Goal: Ask a question

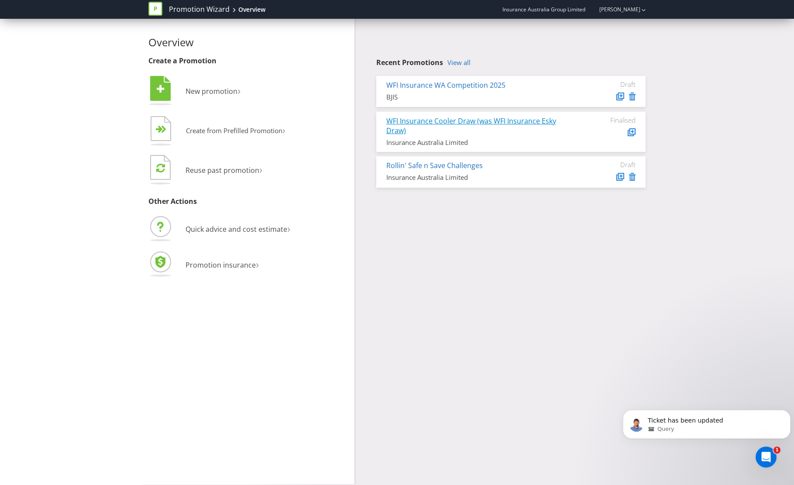
click at [453, 120] on link "WFI Insurance Cooler Draw (was WFI Insurance Esky Draw)" at bounding box center [471, 126] width 170 height 20
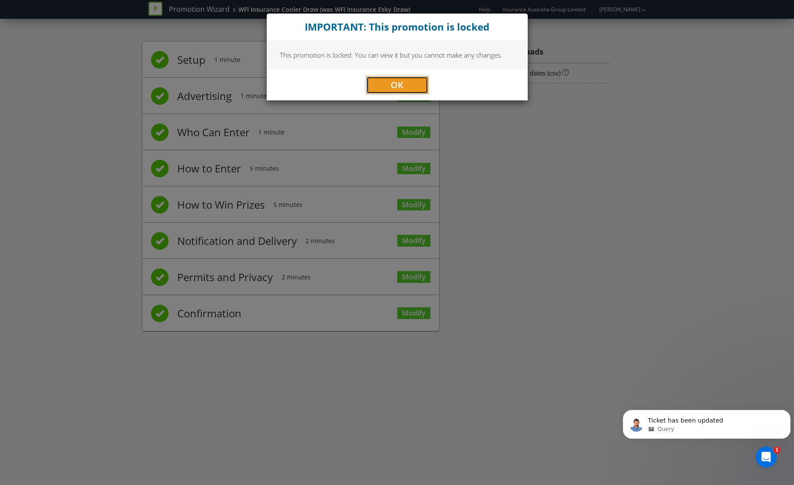
click at [408, 88] on button "OK" at bounding box center [397, 84] width 62 height 17
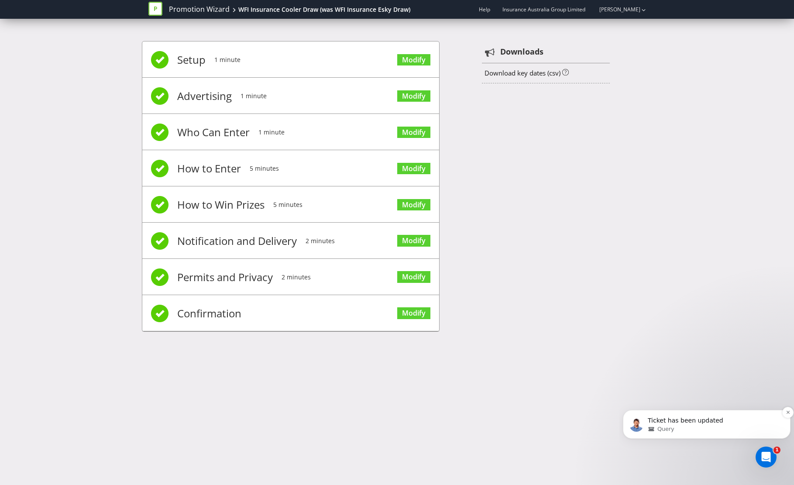
click at [674, 425] on div "Query" at bounding box center [714, 429] width 132 height 8
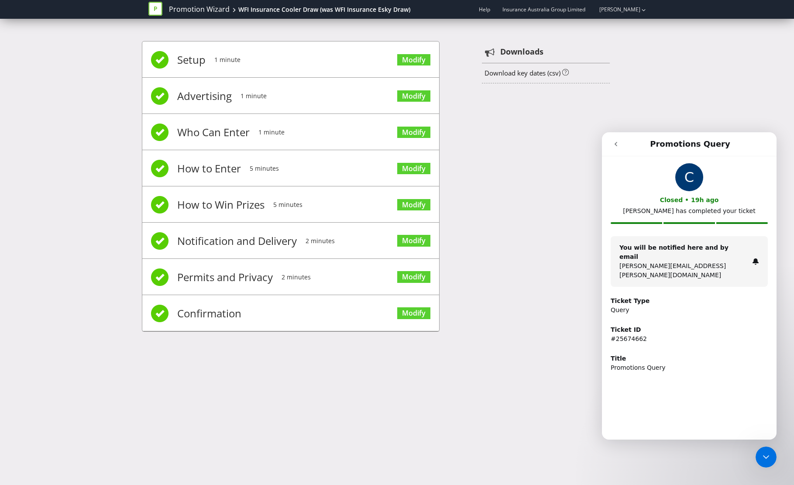
click at [618, 144] on icon "go back" at bounding box center [615, 144] width 7 height 7
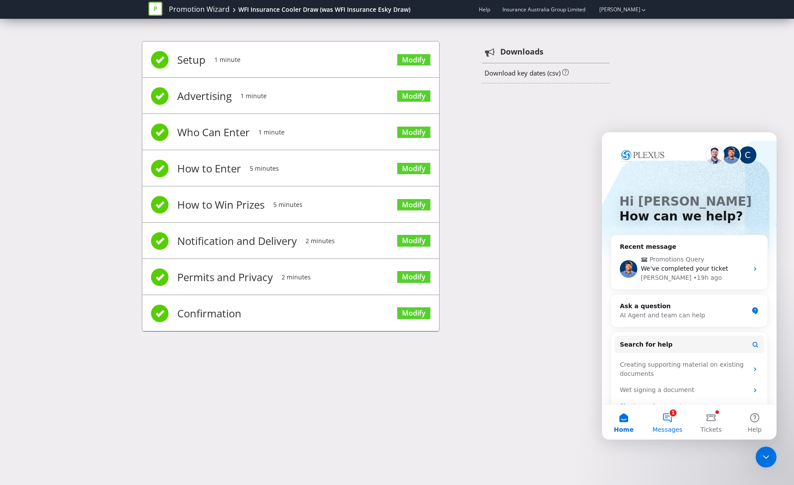
click at [675, 419] on button "1 Messages" at bounding box center [668, 422] width 44 height 35
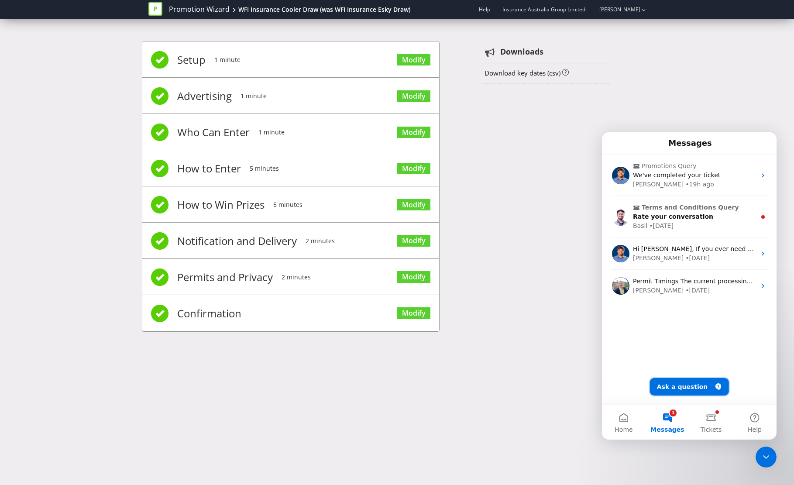
click at [704, 391] on button "Ask a question" at bounding box center [689, 386] width 79 height 17
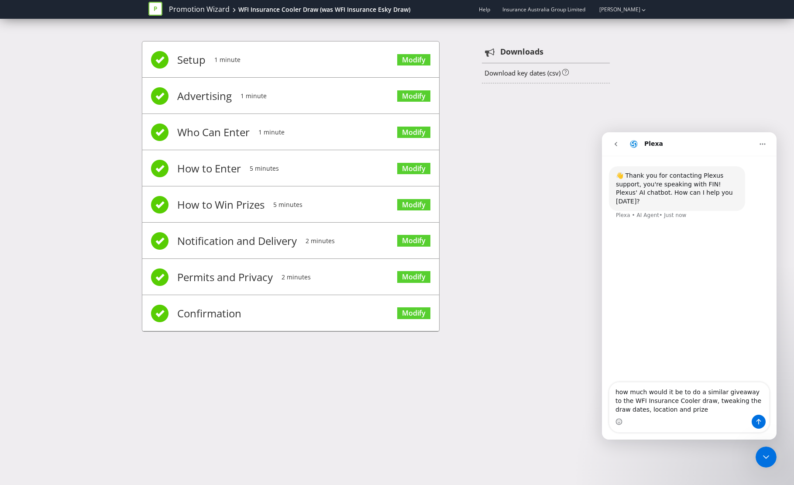
type textarea "how much would it be to do a similar giveaway to the WFI Insurance Cooler draw,…"
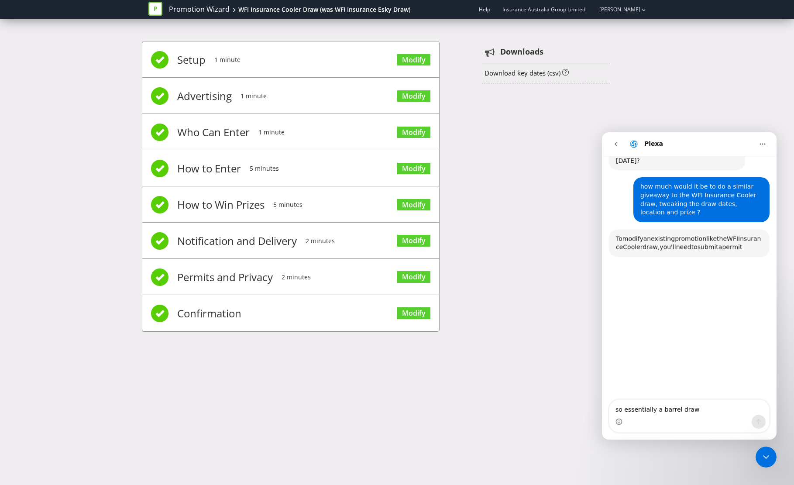
scroll to position [56, 0]
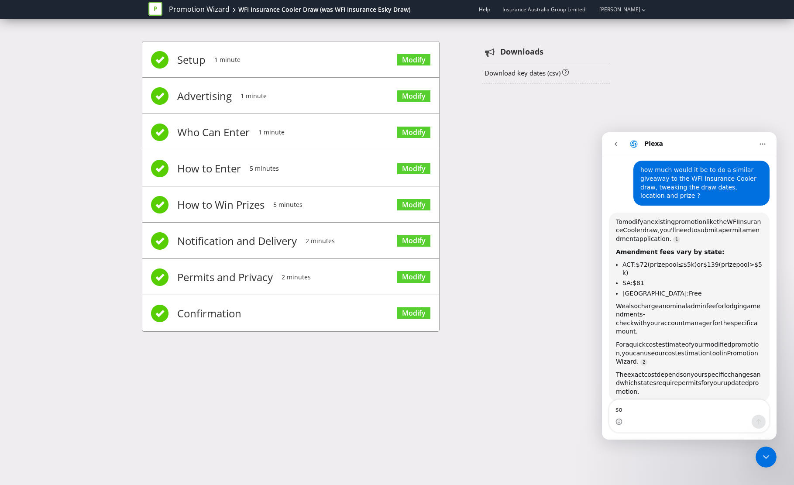
type textarea "s"
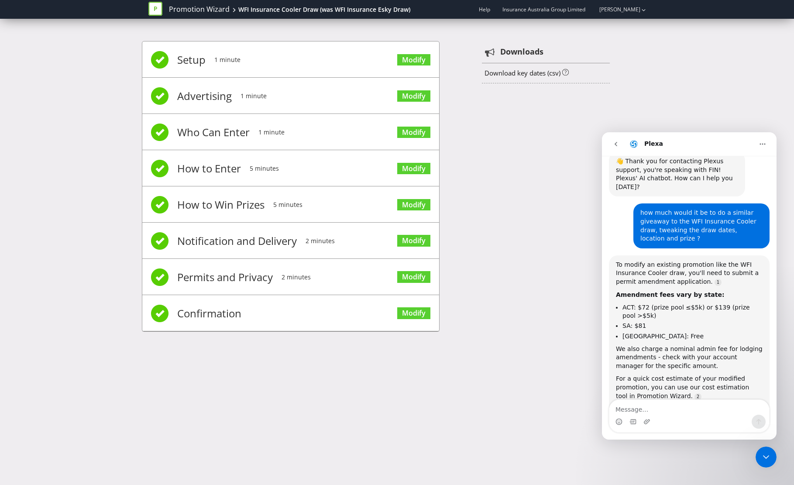
scroll to position [71, 0]
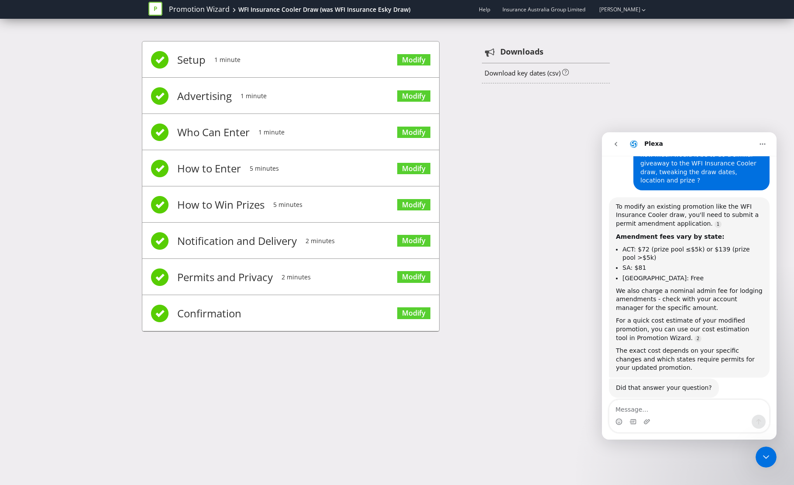
click at [666, 409] on textarea "Message…" at bounding box center [689, 407] width 160 height 15
type textarea "promotion will be in [GEOGRAPHIC_DATA]"
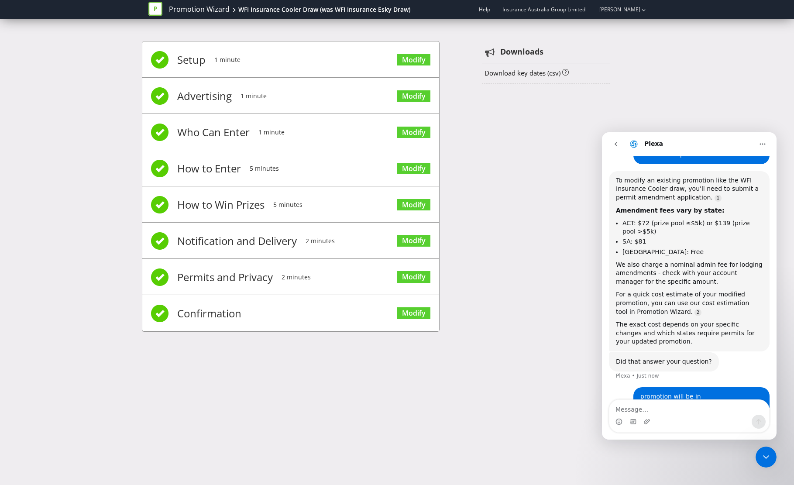
scroll to position [126, 0]
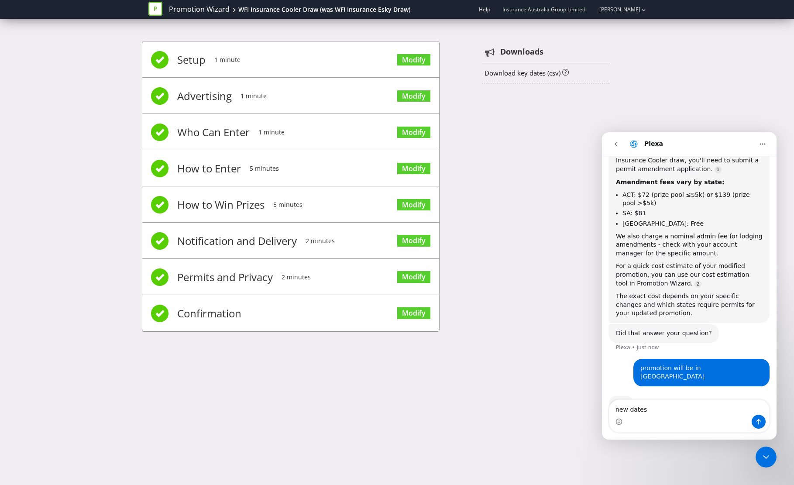
type textarea "new dates"
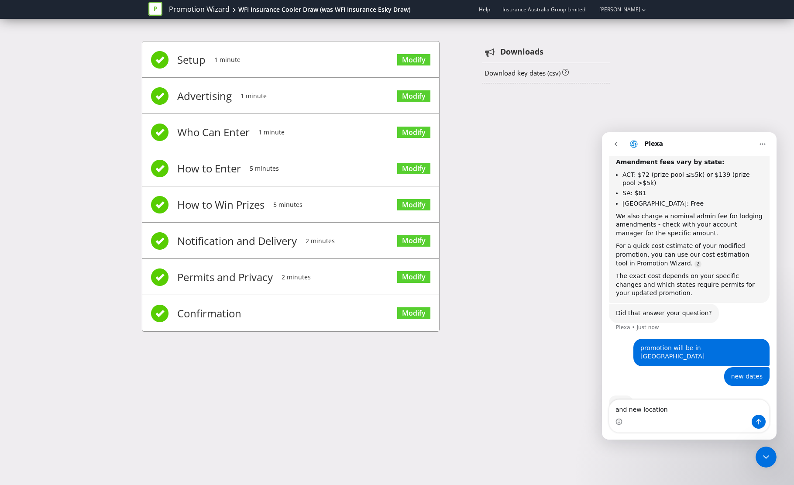
type textarea "and new location"
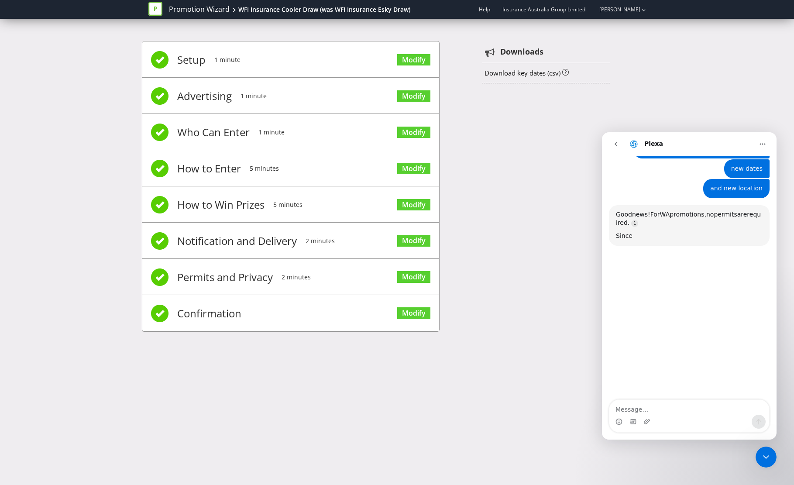
scroll to position [346, 0]
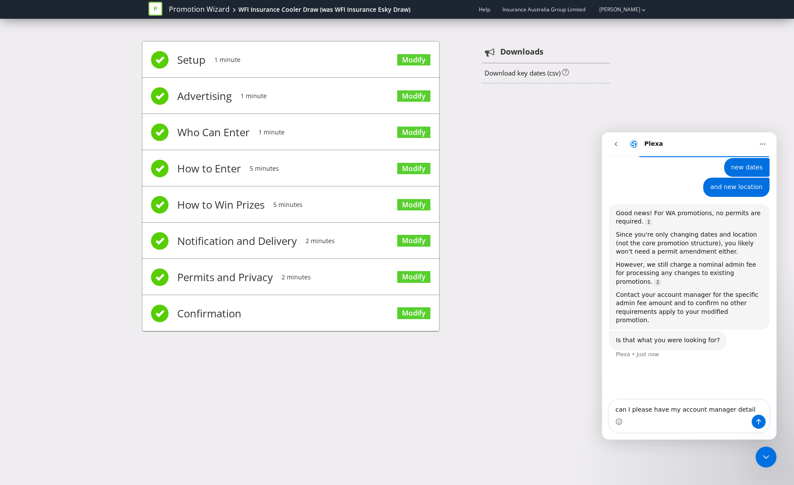
type textarea "can I please have my account manager details"
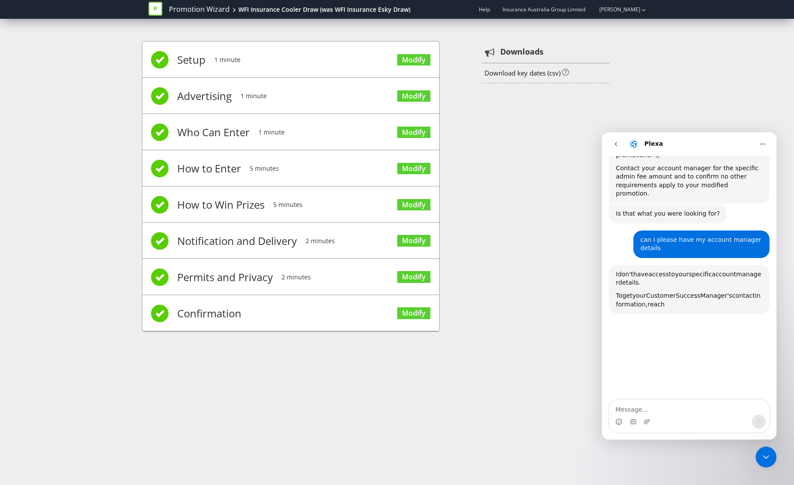
scroll to position [508, 0]
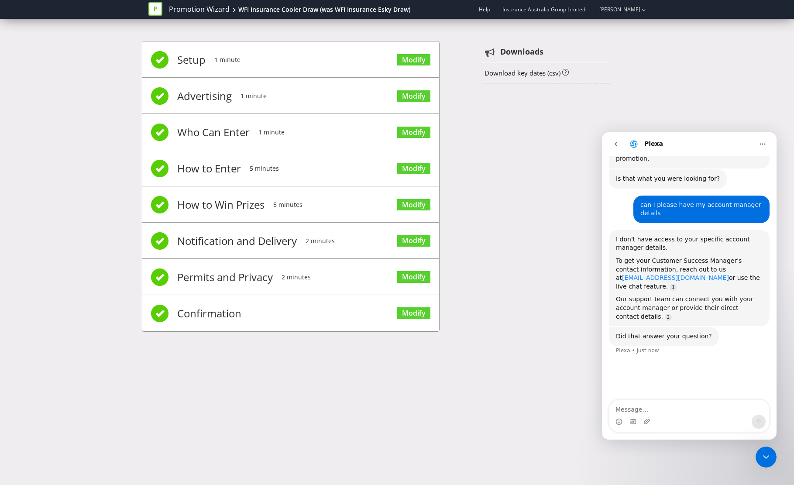
click at [729, 274] on link "[EMAIL_ADDRESS][DOMAIN_NAME]" at bounding box center [675, 277] width 107 height 7
click at [256, 443] on div "Promotion Wizard WFI Insurance Cooler Draw (was WFI Insurance Esky Draw) Help I…" at bounding box center [397, 242] width 794 height 485
click at [535, 406] on div "Promotion Wizard WFI Insurance Cooler Draw (was WFI Insurance Esky Draw) Help I…" at bounding box center [397, 242] width 794 height 485
click at [340, 9] on div "WFI Insurance Cooler Draw (was WFI Insurance Esky Draw)" at bounding box center [324, 9] width 172 height 9
click at [323, 12] on div "WFI Insurance Cooler Draw (was WFI Insurance Esky Draw)" at bounding box center [324, 9] width 172 height 9
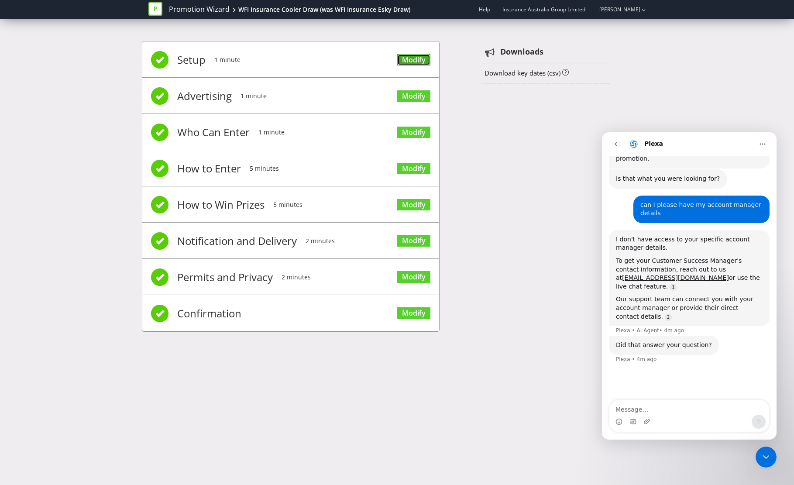
click at [402, 59] on link "Modify" at bounding box center [413, 60] width 33 height 12
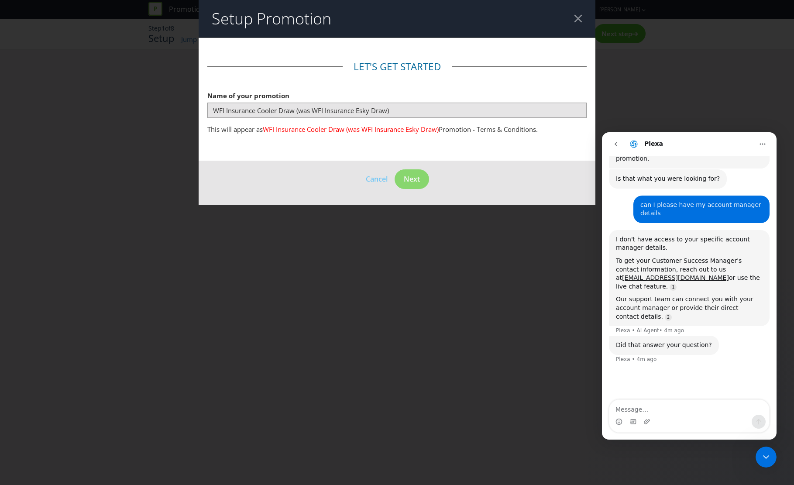
click at [364, 130] on span "WFI Insurance Cooler Draw (was WFI Insurance Esky Draw)" at bounding box center [351, 129] width 176 height 9
click at [362, 129] on span "WFI Insurance Cooler Draw (was WFI Insurance Esky Draw)" at bounding box center [351, 129] width 176 height 9
drag, startPoint x: 362, startPoint y: 129, endPoint x: 275, endPoint y: 158, distance: 91.5
click at [273, 158] on main "Let's get started Name of your promotion WFI Insurance Cooler Draw (was WFI Ins…" at bounding box center [397, 106] width 397 height 110
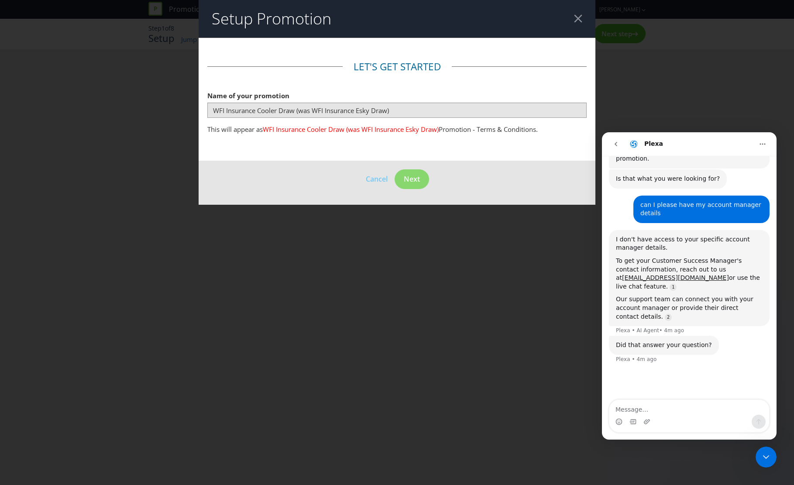
click at [576, 20] on div at bounding box center [578, 18] width 8 height 8
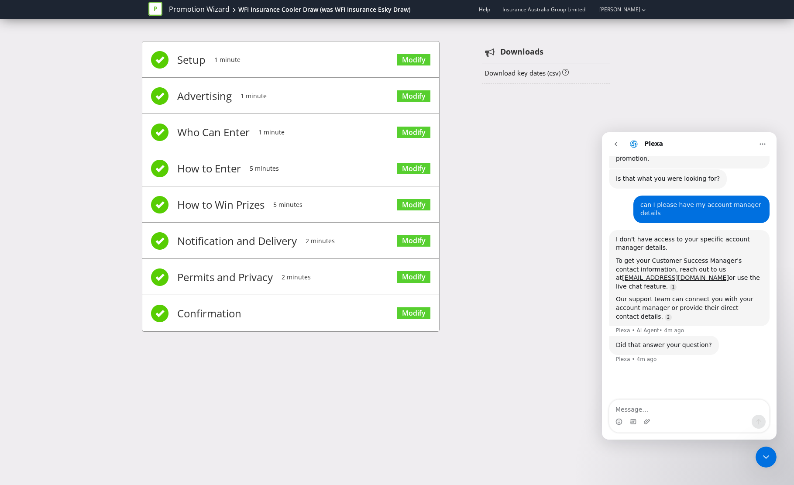
click at [102, 222] on div "Setup 1 minute Modify Advertising 1 minute Modify Who Can Enter 1 minute Modify…" at bounding box center [397, 191] width 794 height 326
